Goal: Communication & Community: Answer question/provide support

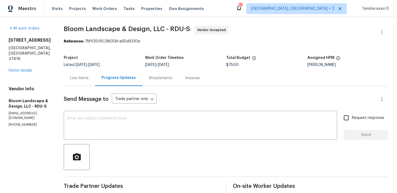
click at [95, 81] on div "Line Items" at bounding box center [79, 78] width 31 height 16
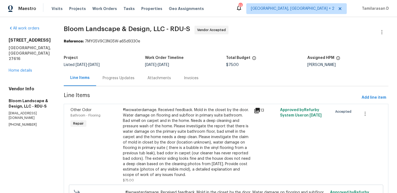
click at [129, 77] on div "Progress Updates" at bounding box center [119, 77] width 32 height 5
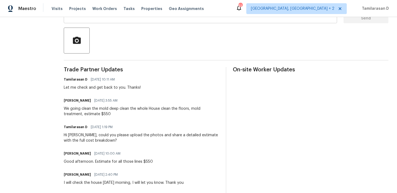
scroll to position [92, 0]
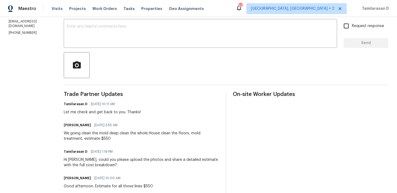
click at [132, 130] on div "Leila Castillo 10/08/2025 3:55 AM We going clean the mold deep clean the whole …" at bounding box center [141, 131] width 155 height 20
click at [133, 132] on div "We going clean the mold deep clean the whole House clean the floors, mold treat…" at bounding box center [141, 135] width 155 height 11
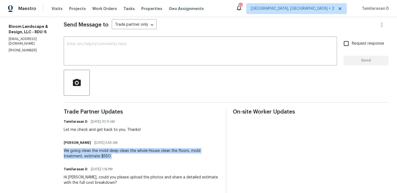
scroll to position [72, 0]
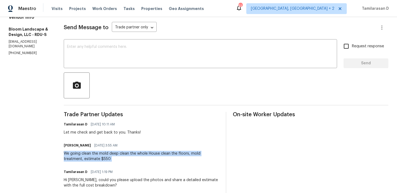
click at [121, 131] on div "Let me check and get back to you. Thanks!" at bounding box center [102, 132] width 77 height 5
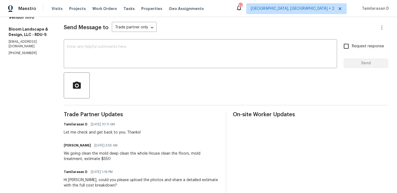
click at [121, 131] on div "Let me check and get back to you. Thanks!" at bounding box center [102, 132] width 77 height 5
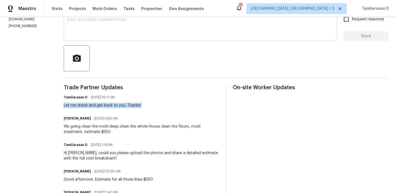
scroll to position [99, 0]
click at [122, 105] on div "Let me check and get back to you. Thanks!" at bounding box center [102, 104] width 77 height 5
click at [101, 130] on div "We going clean the mold deep clean the whole House clean the floors, mold treat…" at bounding box center [141, 128] width 155 height 11
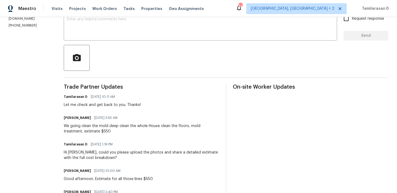
click at [101, 130] on div "We going clean the mold deep clean the whole House clean the floors, mold treat…" at bounding box center [141, 128] width 155 height 11
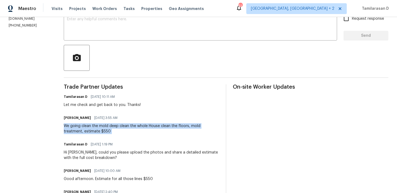
click at [97, 152] on div "Hi Leila, could you please upload the photos and share a detailed estimate with…" at bounding box center [141, 155] width 155 height 11
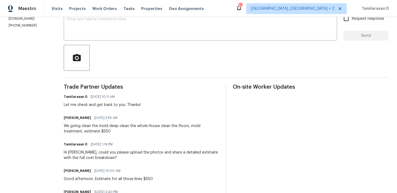
click at [97, 152] on div "Hi Leila, could you please upload the photos and share a detailed estimate with…" at bounding box center [141, 155] width 155 height 11
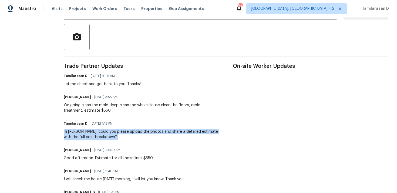
scroll to position [119, 0]
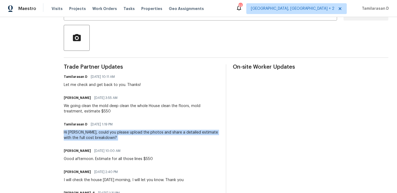
click at [90, 110] on div "We going clean the mold deep clean the whole House clean the floors, mold treat…" at bounding box center [141, 108] width 155 height 11
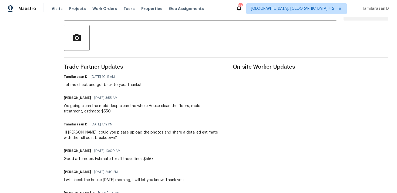
click at [90, 110] on div "We going clean the mold deep clean the whole House clean the floors, mold treat…" at bounding box center [141, 108] width 155 height 11
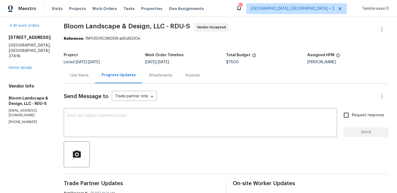
scroll to position [0, 0]
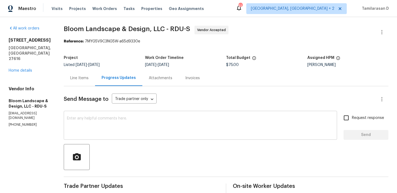
click at [137, 125] on textarea at bounding box center [200, 125] width 267 height 19
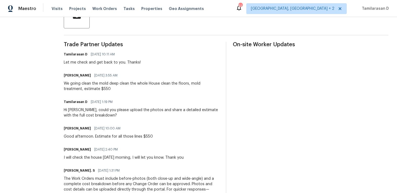
scroll to position [120, 0]
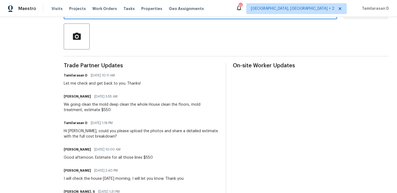
click at [99, 87] on div "Trade Partner Updates Tamilarasan D 10/08/2025 10:11 AM Let me check and get ba…" at bounding box center [141, 165] width 155 height 205
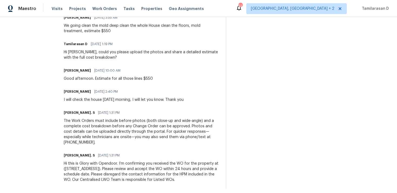
scroll to position [0, 0]
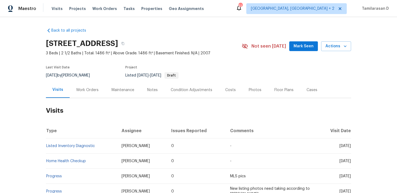
click at [80, 86] on div "Work Orders" at bounding box center [87, 90] width 35 height 16
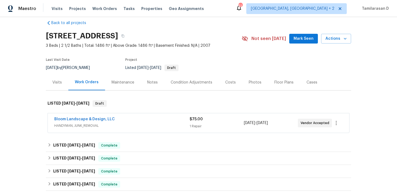
scroll to position [8, 0]
click at [99, 119] on link "Bloom Landscape & Design, LLC" at bounding box center [84, 119] width 60 height 4
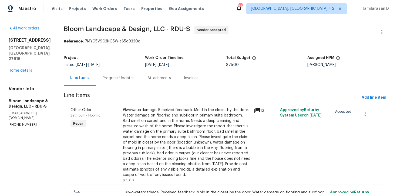
click at [118, 71] on div "Progress Updates" at bounding box center [118, 78] width 45 height 16
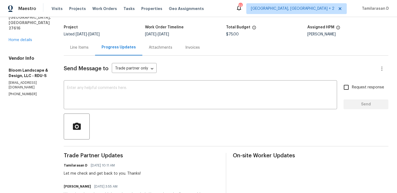
scroll to position [12, 0]
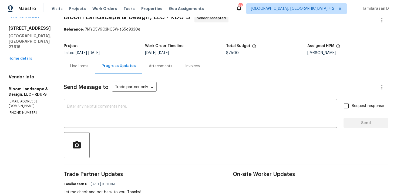
click at [74, 67] on div "Line Items" at bounding box center [79, 66] width 31 height 16
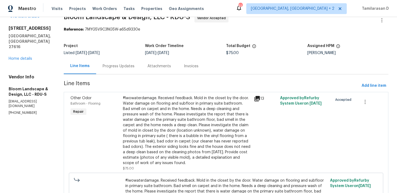
click at [166, 105] on div "#lwowaterdamage. Received feedback. Mold in the closet by the door. Water damag…" at bounding box center [187, 130] width 128 height 70
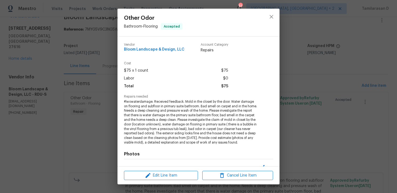
scroll to position [70, 0]
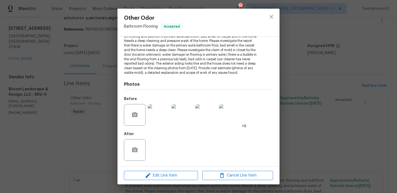
click at [155, 114] on img at bounding box center [159, 115] width 22 height 22
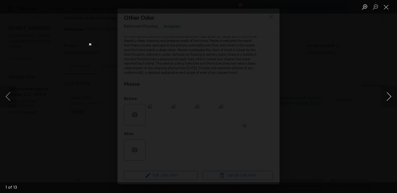
click at [386, 93] on button "Next image" at bounding box center [389, 97] width 16 height 22
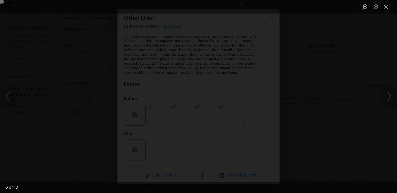
click at [386, 93] on button "Next image" at bounding box center [389, 97] width 16 height 22
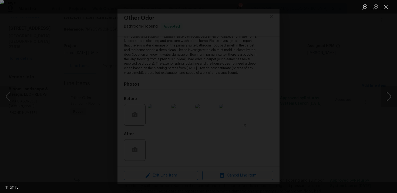
click at [386, 93] on button "Next image" at bounding box center [389, 97] width 16 height 22
click at [13, 97] on button "Previous image" at bounding box center [8, 97] width 16 height 22
click at [390, 95] on button "Next image" at bounding box center [389, 97] width 16 height 22
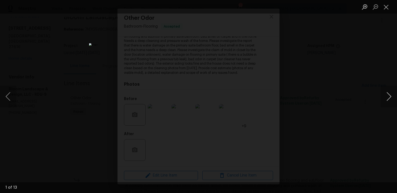
click at [390, 95] on button "Next image" at bounding box center [389, 97] width 16 height 22
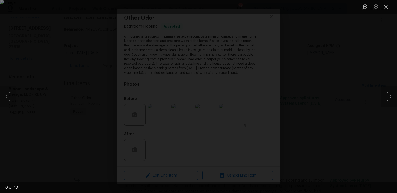
click at [390, 95] on button "Next image" at bounding box center [389, 97] width 16 height 22
click at [387, 5] on button "Close lightbox" at bounding box center [386, 6] width 11 height 9
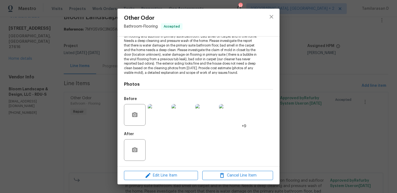
click at [151, 121] on img at bounding box center [159, 115] width 22 height 22
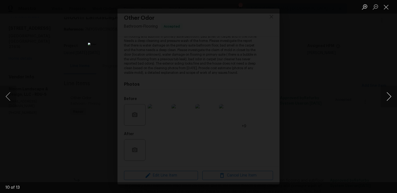
click at [389, 94] on button "Next image" at bounding box center [389, 97] width 16 height 22
click at [386, 6] on button "Close lightbox" at bounding box center [386, 6] width 11 height 9
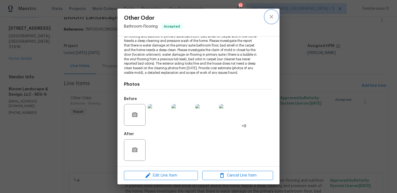
click at [273, 16] on icon "close" at bounding box center [271, 16] width 6 height 6
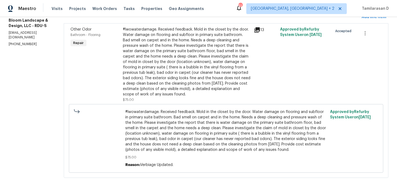
scroll to position [0, 0]
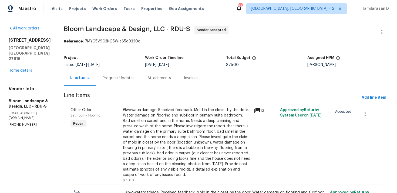
click at [122, 72] on div "Progress Updates" at bounding box center [118, 78] width 45 height 16
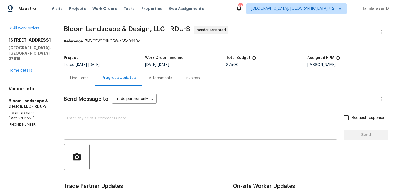
click at [95, 112] on div "x ​" at bounding box center [200, 126] width 273 height 28
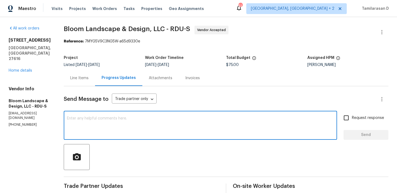
paste textarea "Can you check if it’s possible to remove the bubble from the vinyl floor in the…"
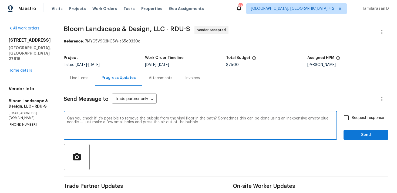
click at [73, 116] on textarea "Can you check if it’s possible to remove the bubble from the vinyl floor in the…" at bounding box center [200, 125] width 267 height 19
click at [172, 118] on textarea "Hi Team, Can you check if it’s possible to remove the bubble from the vinyl flo…" at bounding box center [200, 125] width 267 height 19
click at [234, 123] on textarea "Hi Team, Can you check if it’s possible to remove the bubble from the vinyl flo…" at bounding box center [200, 125] width 267 height 19
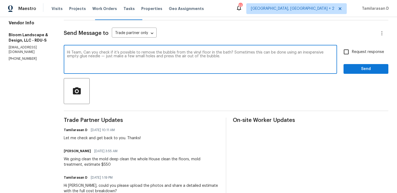
scroll to position [65, 0]
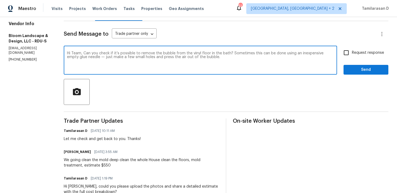
click at [110, 58] on textarea "Hi Team, Can you check if it’s possible to remove the bubble from the vinyl flo…" at bounding box center [200, 60] width 267 height 19
click at [206, 63] on textarea "Hi Team, Can you check if it’s possible to remove the bubble from the vinyl flo…" at bounding box center [200, 60] width 267 height 19
type textarea "Hi Team, Can you check if it’s possible to remove the bubble from the vinyl flo…"
click at [347, 54] on input "Request response" at bounding box center [345, 52] width 11 height 11
checkbox input "true"
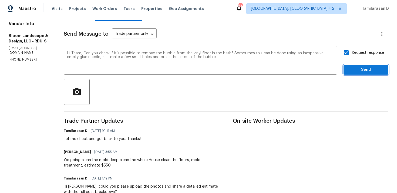
click at [361, 70] on span "Send" at bounding box center [366, 69] width 36 height 7
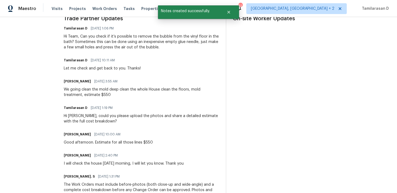
scroll to position [0, 0]
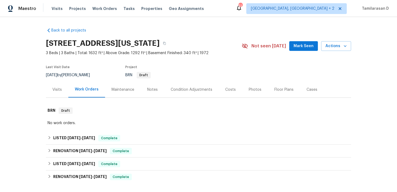
scroll to position [22, 0]
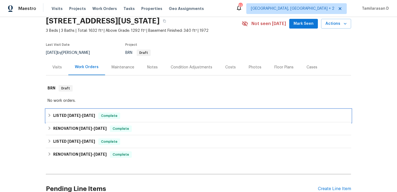
click at [53, 117] on div "LISTED 9/17/25 - 9/18/25 Complete" at bounding box center [199, 116] width 302 height 6
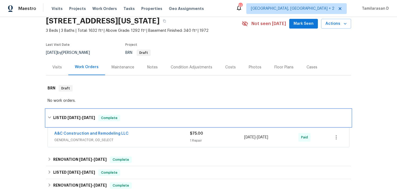
scroll to position [84, 0]
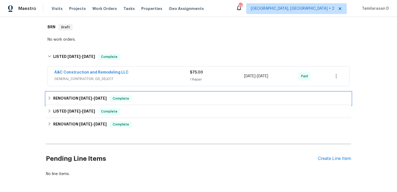
click at [52, 101] on div "RENOVATION 9/3/25 - 9/3/25 Complete" at bounding box center [199, 99] width 302 height 6
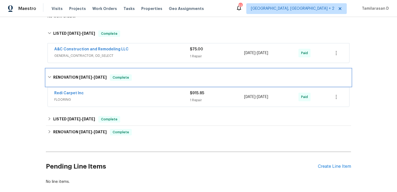
scroll to position [133, 0]
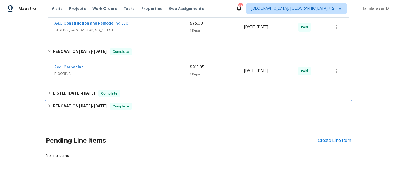
click at [56, 99] on div "LISTED 9/3/25 - 9/4/25 Complete" at bounding box center [198, 93] width 305 height 13
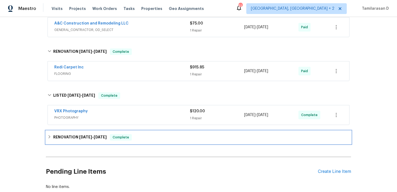
click at [59, 140] on h6 "RENOVATION 8/13/25 - 8/23/25" at bounding box center [79, 137] width 53 height 6
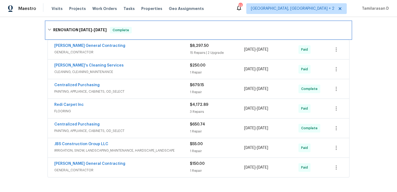
scroll to position [228, 0]
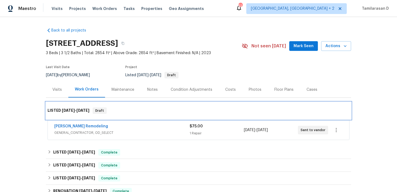
click at [160, 107] on div "LISTED 10/8/25 - 10/10/25 Draft" at bounding box center [198, 110] width 305 height 17
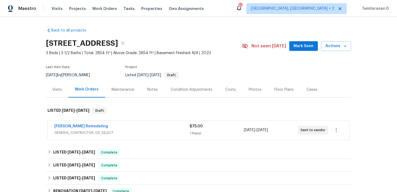
click at [104, 69] on div "Last Visit Date 9/22/2025 by Ken Romain Project Listed 10/8/2025 - 10/10/2025 D…" at bounding box center [137, 71] width 183 height 19
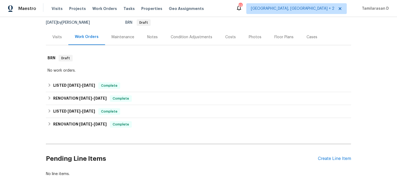
scroll to position [74, 0]
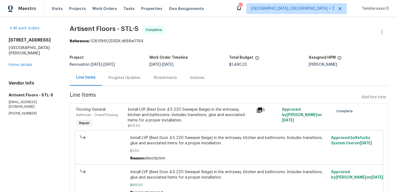
click at [122, 77] on div "Progress Updates" at bounding box center [125, 77] width 32 height 5
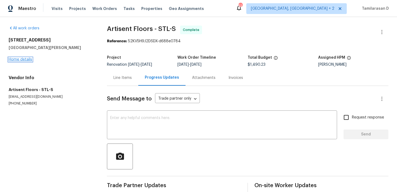
click at [23, 59] on link "Home details" at bounding box center [20, 60] width 23 height 4
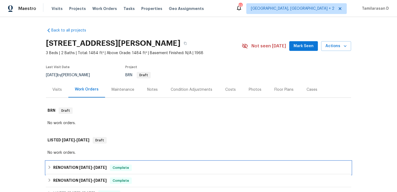
click at [60, 168] on h6 "RENOVATION [DATE] - [DATE]" at bounding box center [79, 168] width 53 height 6
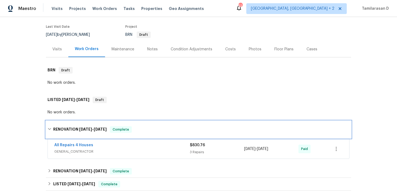
scroll to position [109, 0]
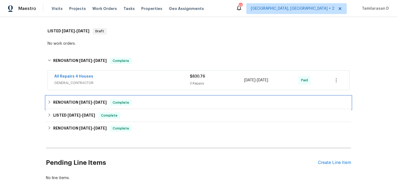
click at [54, 103] on h6 "RENOVATION [DATE] - [DATE]" at bounding box center [79, 103] width 53 height 6
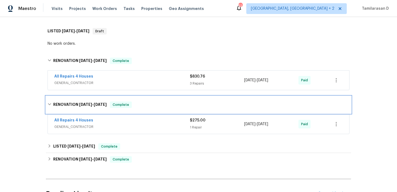
scroll to position [131, 0]
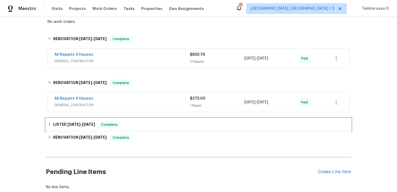
click at [55, 124] on h6 "LISTED 8/22/25 - 8/23/25" at bounding box center [74, 125] width 42 height 6
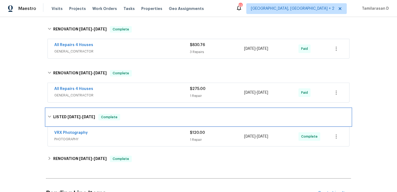
scroll to position [151, 0]
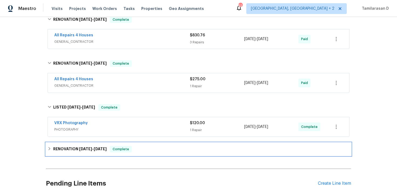
click at [57, 146] on div "RENOVATION 7/7/25 - 8/20/25 Complete" at bounding box center [198, 149] width 305 height 13
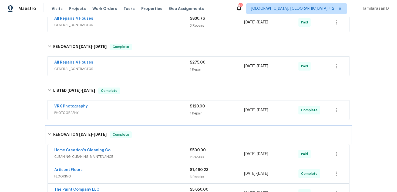
scroll to position [169, 0]
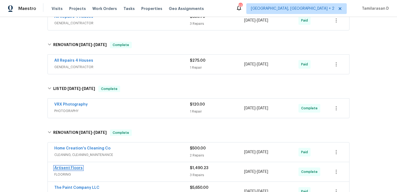
click at [79, 169] on link "Artisent Floors" at bounding box center [68, 169] width 28 height 4
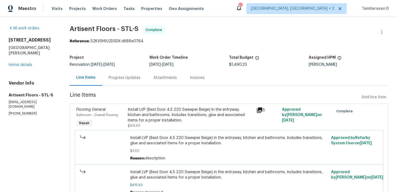
click at [123, 86] on div "Line Items Progress Updates Attachments Invoices" at bounding box center [229, 78] width 319 height 16
click at [123, 80] on div "Progress Updates" at bounding box center [125, 77] width 32 height 5
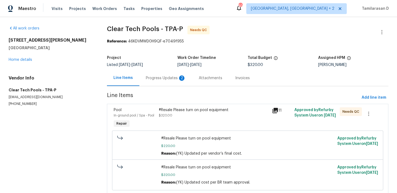
click at [147, 79] on div "Progress Updates 2" at bounding box center [166, 77] width 40 height 5
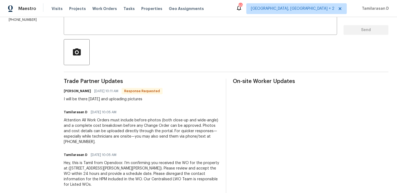
scroll to position [104, 0]
click at [94, 100] on div "I will be there [DATE] and uploading pictures" at bounding box center [113, 99] width 99 height 5
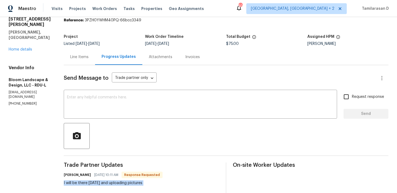
scroll to position [47, 0]
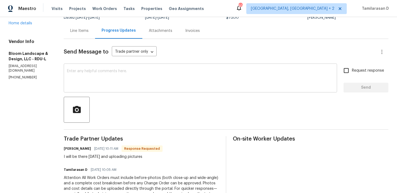
click at [93, 87] on textarea at bounding box center [200, 78] width 267 height 19
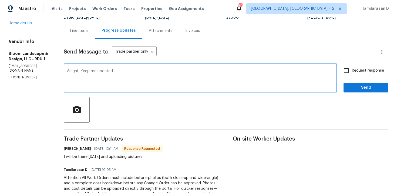
click at [76, 72] on textarea "Arlight, Keep me updated." at bounding box center [200, 78] width 267 height 19
click at [74, 71] on textarea "Arlight, Keep me updated." at bounding box center [200, 78] width 267 height 19
click at [128, 70] on textarea "Alright, Keep me updated." at bounding box center [200, 78] width 267 height 19
type textarea "Alright, Keep me updated."
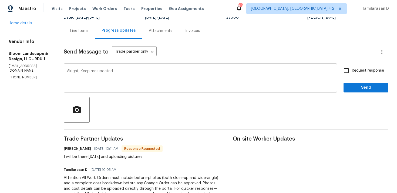
click at [346, 79] on div "Request response Send" at bounding box center [365, 79] width 45 height 28
click at [349, 72] on input "Request response" at bounding box center [345, 70] width 11 height 11
checkbox input "true"
click at [357, 87] on span "Send" at bounding box center [366, 87] width 36 height 7
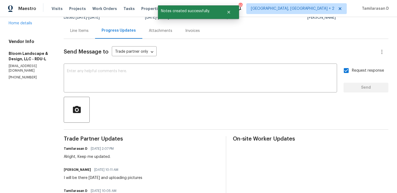
scroll to position [81, 0]
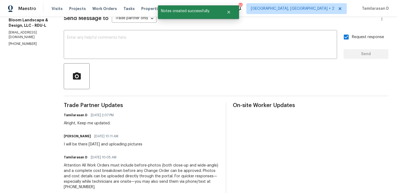
click at [85, 147] on div "I will be there [DATE] and uploading pictures" at bounding box center [103, 143] width 79 height 5
copy div "I will be there [DATE] and uploading pictures"
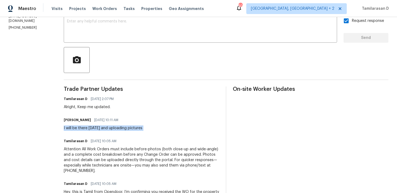
scroll to position [0, 0]
